Goal: Complete application form: Complete application form

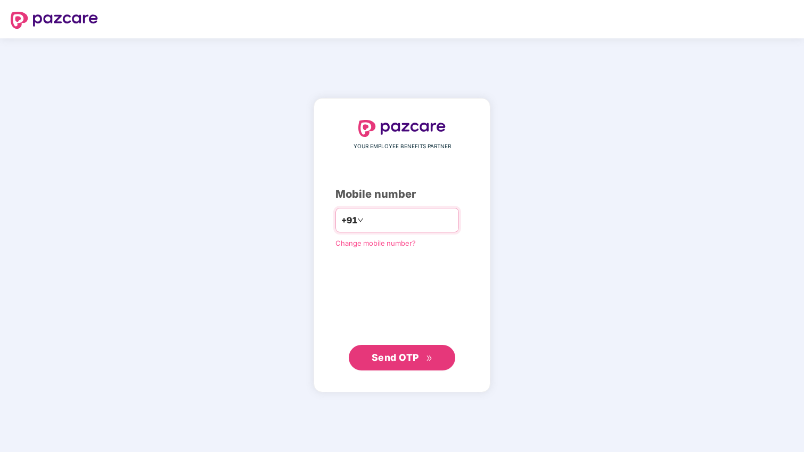
click at [369, 226] on input "number" at bounding box center [409, 219] width 87 height 17
click at [410, 358] on span "Send OTP" at bounding box center [395, 357] width 47 height 11
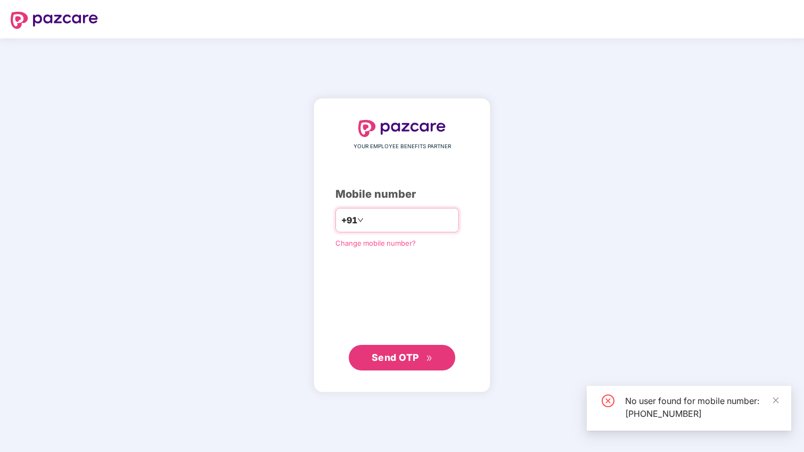
click at [417, 218] on input "**********" at bounding box center [409, 219] width 87 height 17
type input "*"
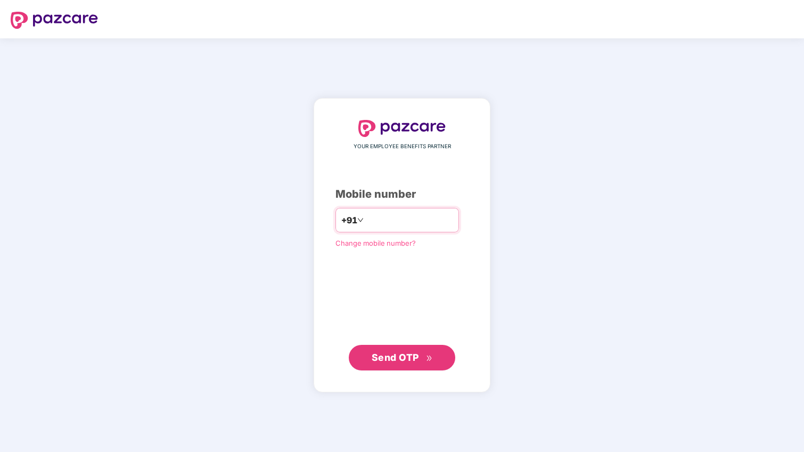
type input "**********"
click at [425, 351] on span "Send OTP" at bounding box center [402, 357] width 61 height 15
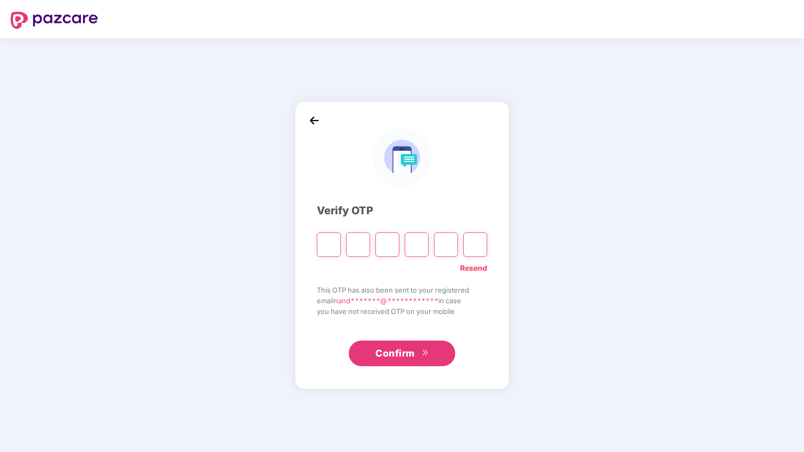
type input "*"
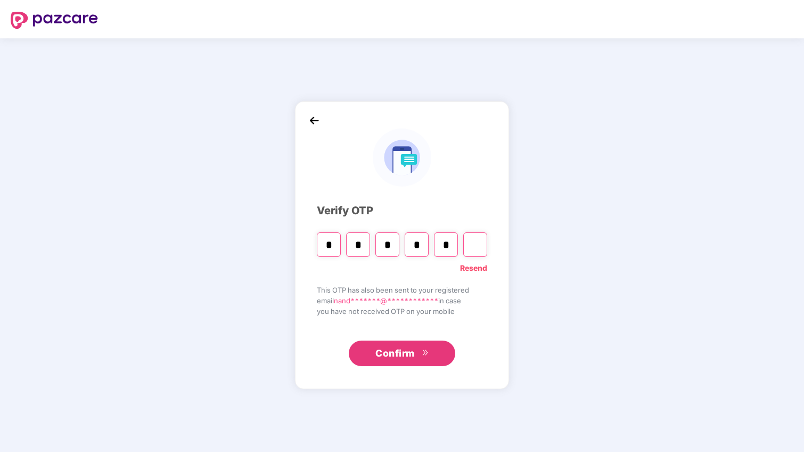
type input "*"
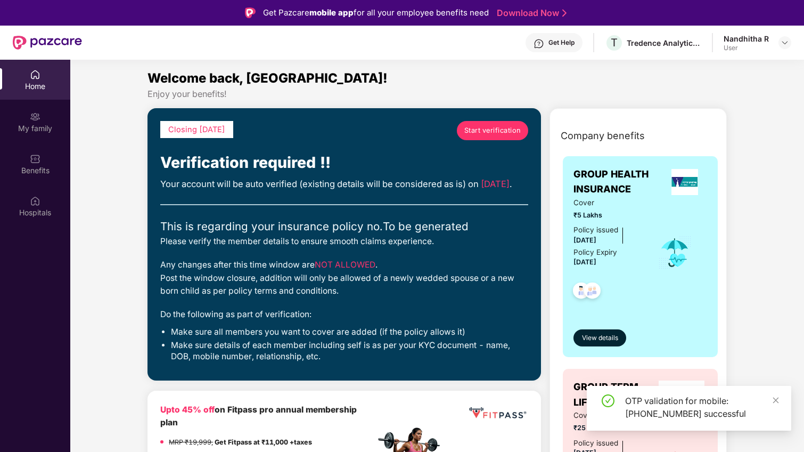
click at [496, 132] on span "Start verification" at bounding box center [492, 130] width 57 height 11
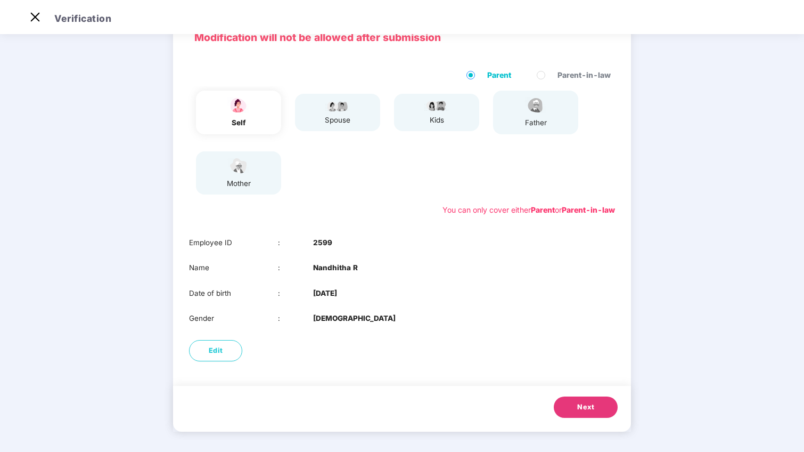
scroll to position [60, 0]
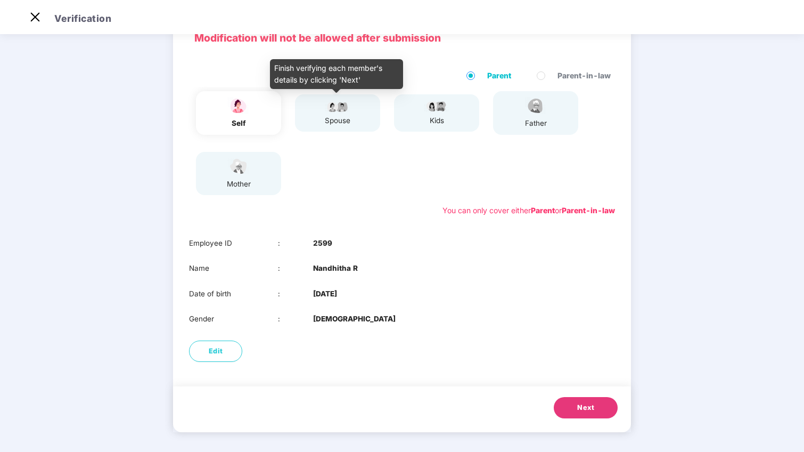
click at [340, 105] on img at bounding box center [337, 106] width 27 height 13
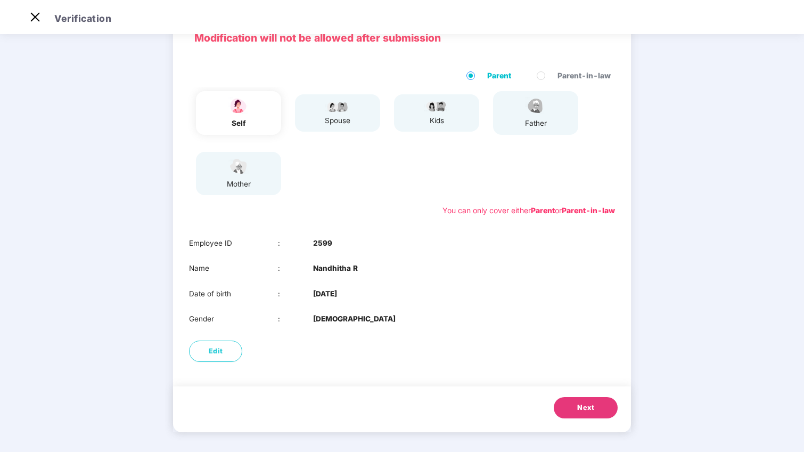
click at [257, 160] on div "mother" at bounding box center [238, 173] width 85 height 43
click at [223, 349] on button "Edit" at bounding box center [215, 350] width 53 height 21
select select "******"
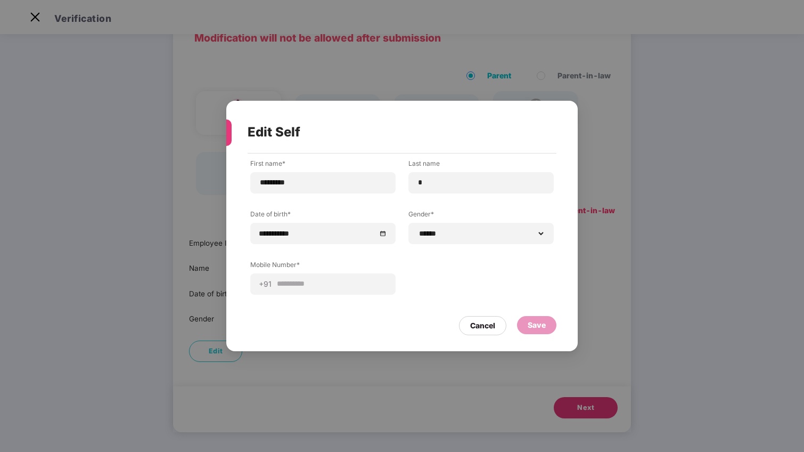
scroll to position [26, 0]
click at [536, 323] on div "Save" at bounding box center [537, 325] width 18 height 12
click at [249, 108] on div "**********" at bounding box center [402, 226] width 352 height 250
click at [328, 290] on div "**********" at bounding box center [322, 283] width 145 height 21
click at [484, 329] on div "Cancel" at bounding box center [482, 326] width 25 height 12
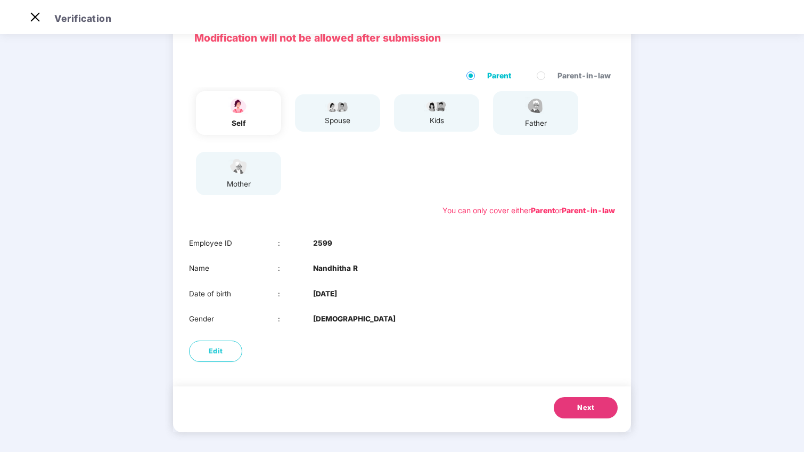
click at [579, 409] on span "Next" at bounding box center [585, 407] width 17 height 11
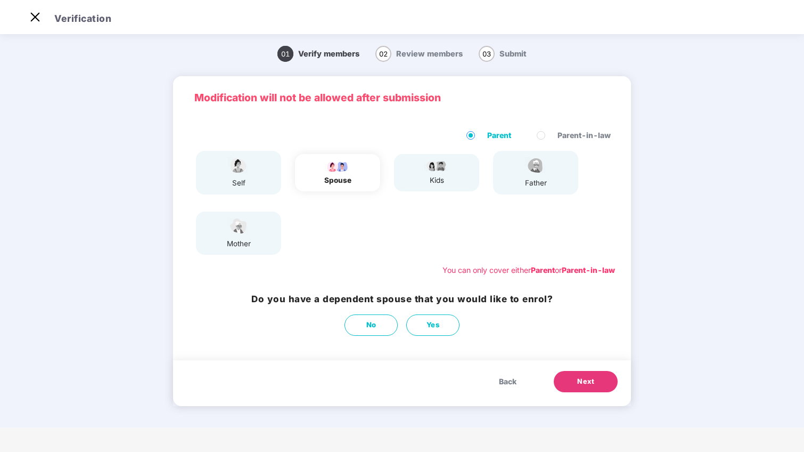
click at [501, 170] on div "father" at bounding box center [535, 172] width 85 height 43
click at [482, 134] on label "Parent" at bounding box center [491, 135] width 49 height 12
click at [379, 328] on button "No" at bounding box center [371, 324] width 53 height 21
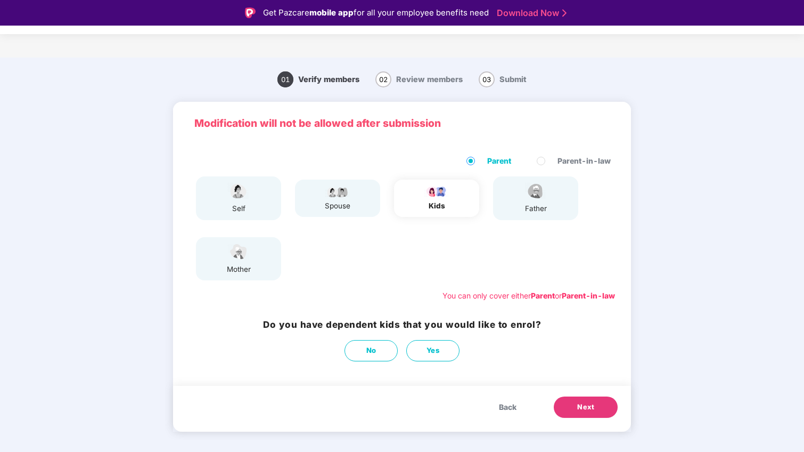
click at [578, 407] on span "Next" at bounding box center [585, 407] width 17 height 11
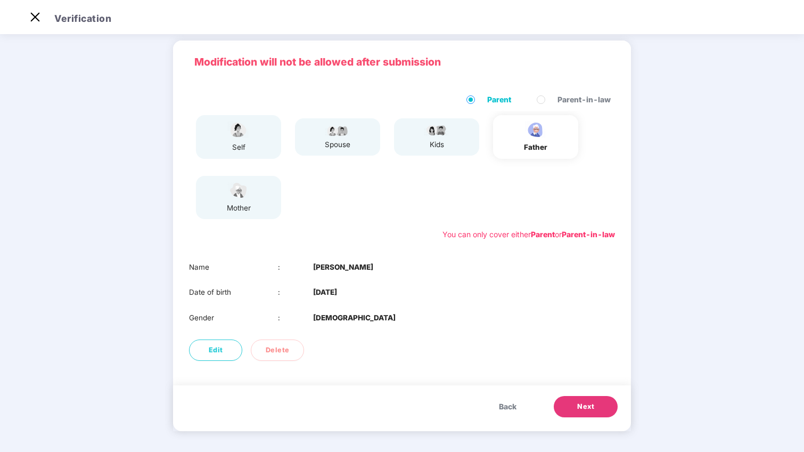
scroll to position [35, 0]
click at [233, 198] on img at bounding box center [238, 191] width 27 height 19
click at [584, 408] on span "Next" at bounding box center [585, 407] width 17 height 11
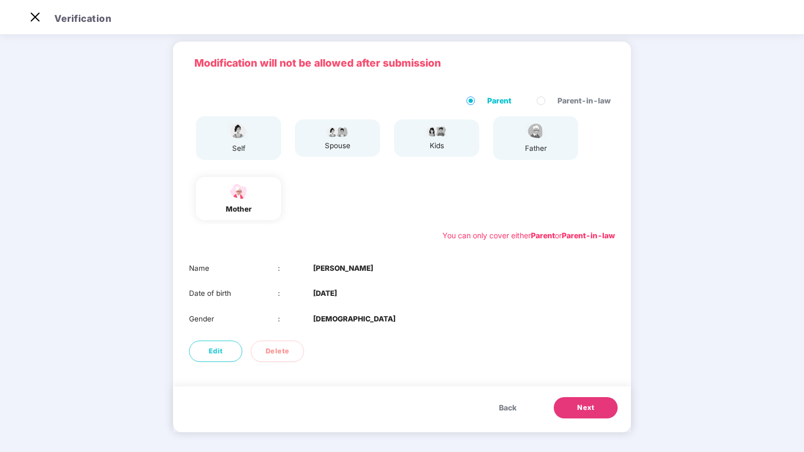
click at [581, 410] on span "Next" at bounding box center [585, 407] width 17 height 11
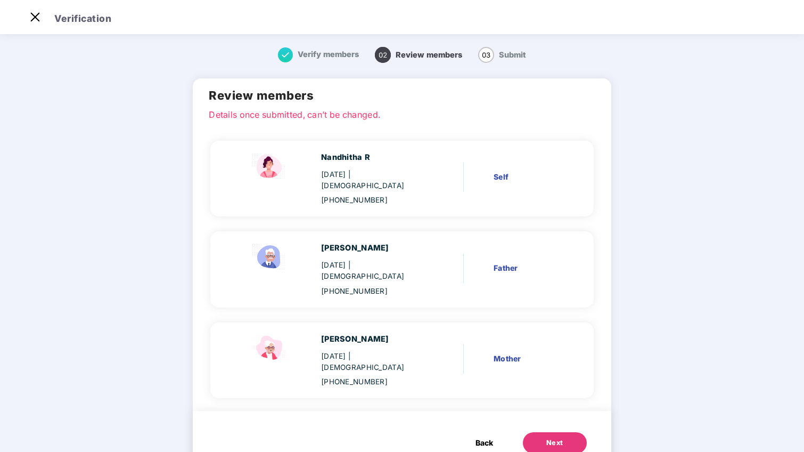
click at [552, 437] on div "Next" at bounding box center [555, 442] width 17 height 11
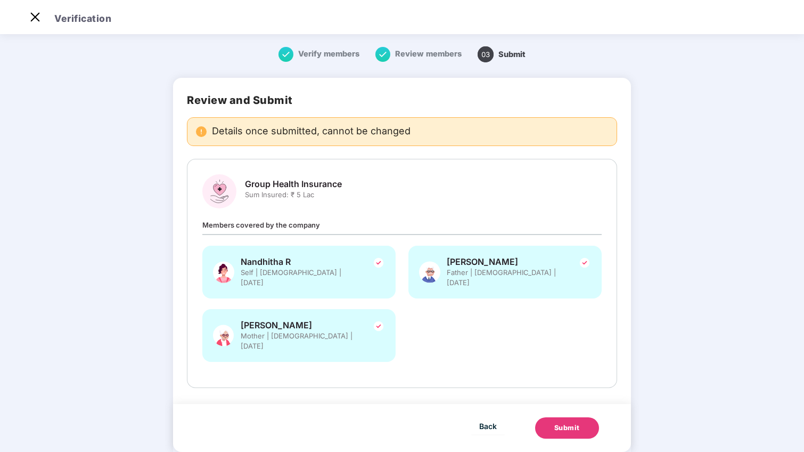
scroll to position [26, 0]
click at [569, 422] on div "Submit" at bounding box center [568, 427] width 26 height 11
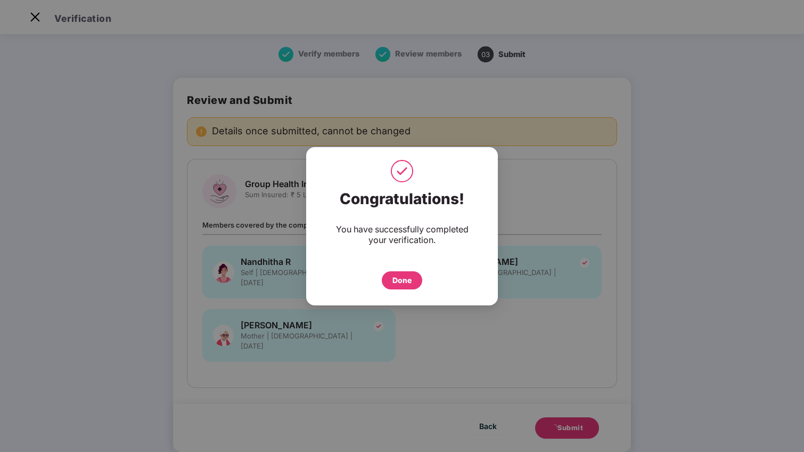
click at [400, 275] on div "Done" at bounding box center [402, 280] width 19 height 12
